Goal: Task Accomplishment & Management: Use online tool/utility

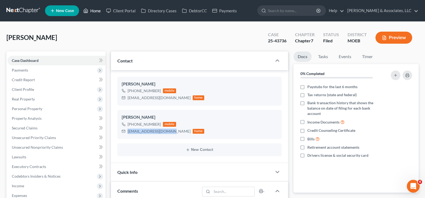
click at [95, 10] on link "Home" at bounding box center [92, 11] width 23 height 10
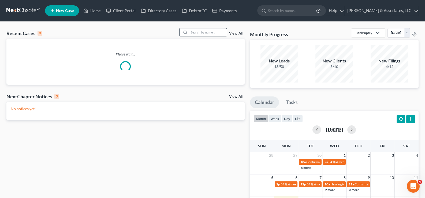
click at [219, 34] on input "search" at bounding box center [208, 32] width 38 height 8
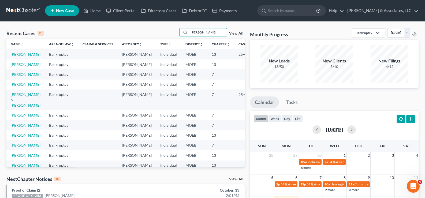
type input "[PERSON_NAME]"
click at [21, 53] on link "[PERSON_NAME]" at bounding box center [26, 54] width 30 height 5
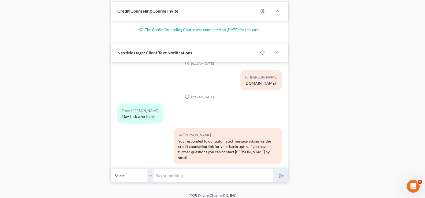
scroll to position [345, 0]
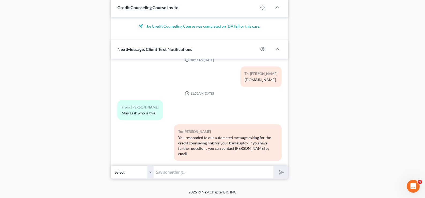
drag, startPoint x: 171, startPoint y: 171, endPoint x: 428, endPoint y: 172, distance: 257.0
click at [171, 171] on input "text" at bounding box center [213, 172] width 119 height 13
type input "This is [PERSON_NAME] and Associates."
drag, startPoint x: 223, startPoint y: 174, endPoint x: 132, endPoint y: 172, distance: 90.6
click at [132, 172] on div "Select [PHONE_NUMBER] - [PERSON_NAME] This is [PERSON_NAME] and Associates." at bounding box center [199, 172] width 177 height 13
